Goal: Find specific page/section: Find specific page/section

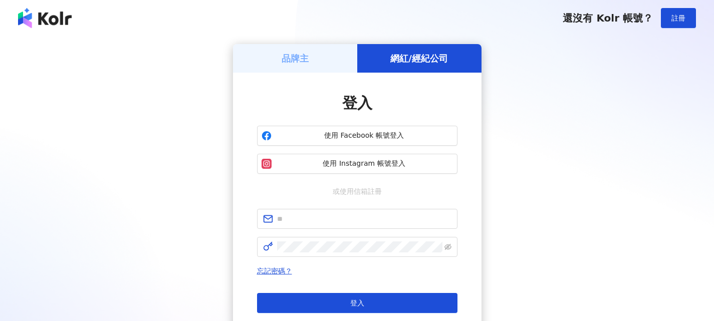
click at [393, 136] on span "使用 Facebook 帳號登入" at bounding box center [363, 136] width 177 height 10
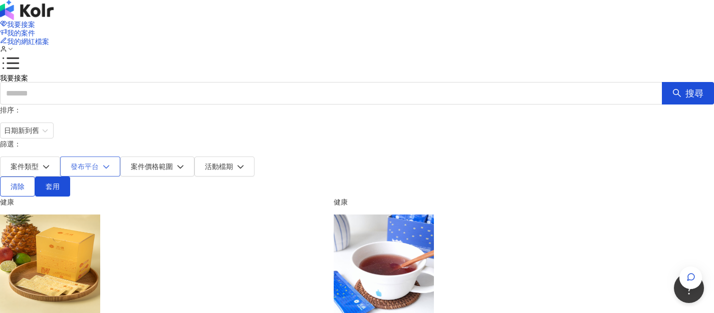
click at [120, 157] on button "發布平台" at bounding box center [90, 167] width 60 height 20
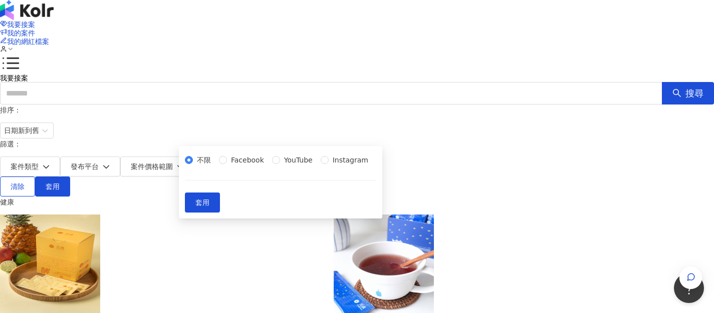
drag, startPoint x: 225, startPoint y: 237, endPoint x: 227, endPoint y: 245, distance: 8.2
click at [328, 166] on span "Instagram" at bounding box center [350, 160] width 44 height 11
click at [220, 213] on button "套用" at bounding box center [202, 203] width 35 height 20
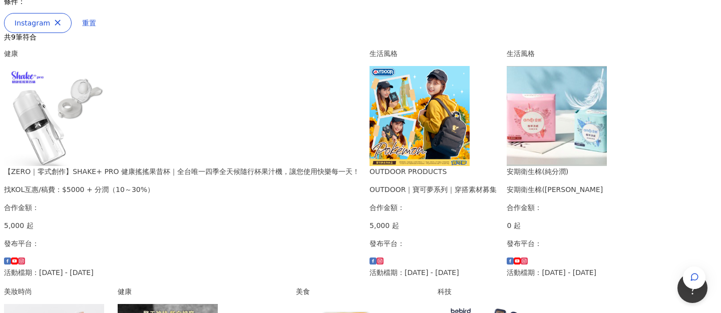
scroll to position [200, 0]
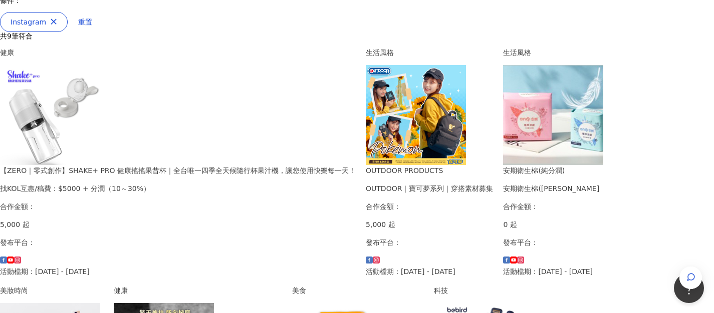
click at [100, 126] on img at bounding box center [50, 115] width 100 height 100
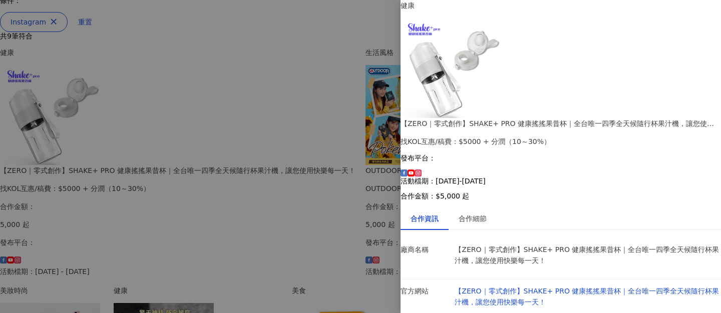
scroll to position [68, 0]
click at [480, 213] on div "合作細節" at bounding box center [473, 218] width 28 height 11
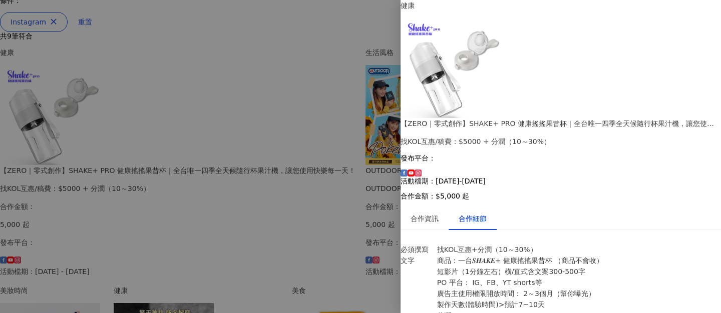
scroll to position [409, 0]
click at [306, 142] on div at bounding box center [360, 156] width 721 height 313
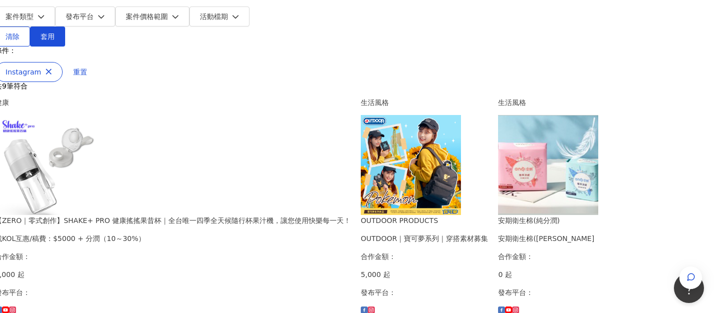
scroll to position [150, 116]
click at [461, 156] on img at bounding box center [411, 165] width 100 height 100
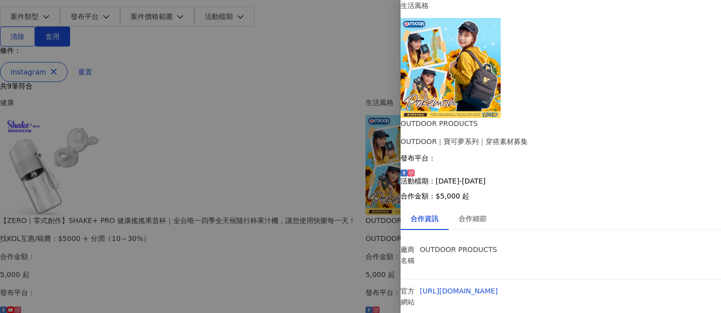
scroll to position [50, 0]
click at [487, 213] on div "合作細節" at bounding box center [473, 218] width 28 height 11
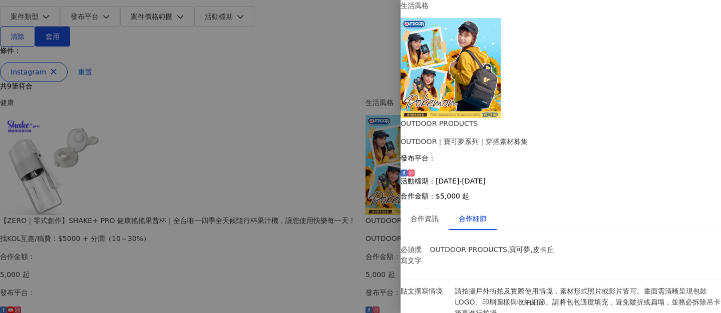
scroll to position [250, 0]
click at [319, 124] on div at bounding box center [360, 156] width 721 height 313
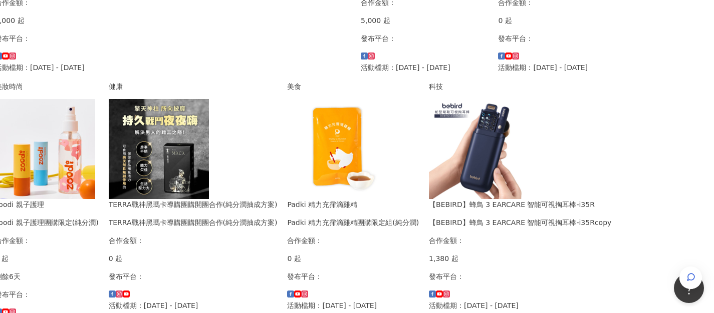
scroll to position [401, 109]
